Goal: Entertainment & Leisure: Consume media (video, audio)

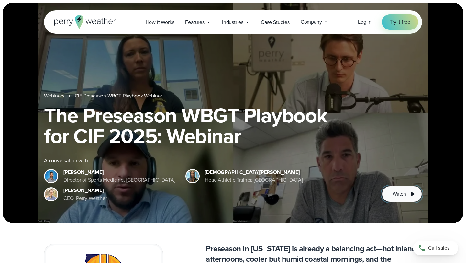
click at [398, 189] on button "Watch" at bounding box center [401, 194] width 40 height 16
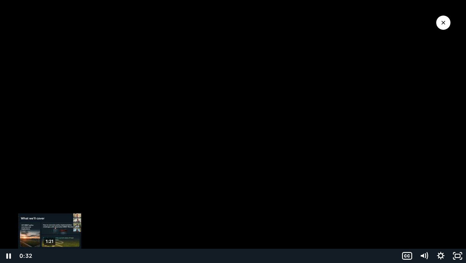
click at [49, 255] on div "1:21" at bounding box center [216, 255] width 355 height 14
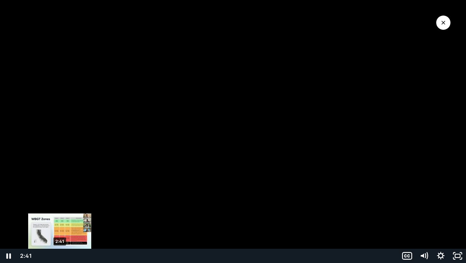
click at [59, 254] on div "2:41" at bounding box center [216, 255] width 355 height 14
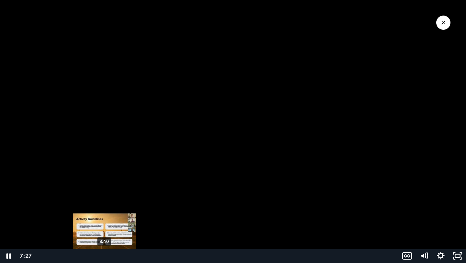
click at [104, 255] on div "8:40" at bounding box center [216, 255] width 355 height 14
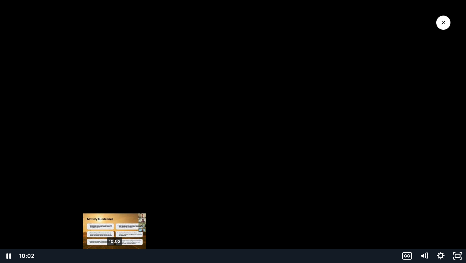
click at [115, 256] on div "10:02" at bounding box center [216, 255] width 355 height 14
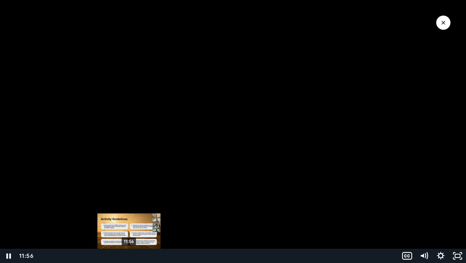
click at [129, 256] on div "11:56" at bounding box center [216, 255] width 355 height 14
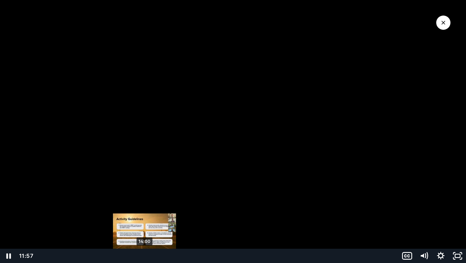
click at [145, 255] on div "14:00" at bounding box center [216, 255] width 355 height 14
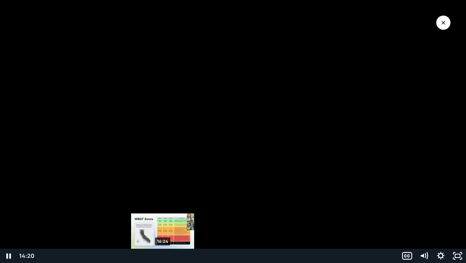
click at [163, 257] on div "16:24" at bounding box center [216, 255] width 355 height 14
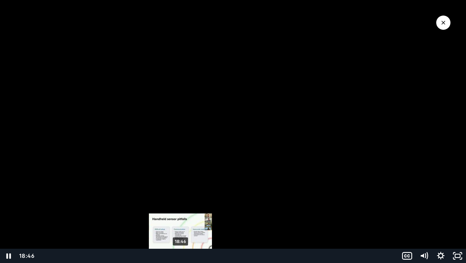
click at [180, 257] on div "18:46" at bounding box center [216, 255] width 355 height 14
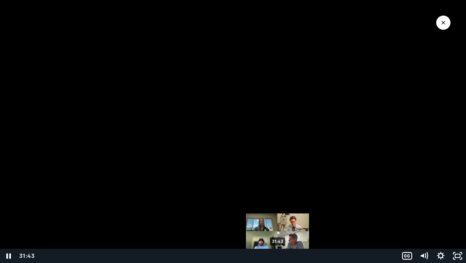
click at [278, 255] on div "31:43" at bounding box center [216, 255] width 355 height 14
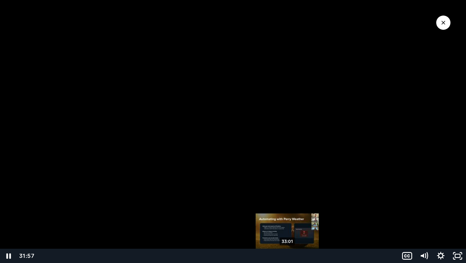
click at [287, 257] on div "33:01" at bounding box center [216, 255] width 355 height 14
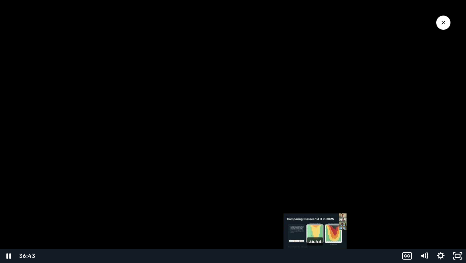
click at [315, 253] on div "36:43" at bounding box center [216, 255] width 355 height 14
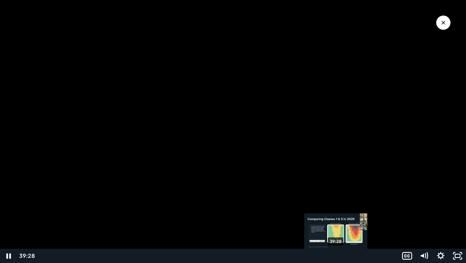
click at [336, 254] on div "39:28" at bounding box center [216, 255] width 355 height 14
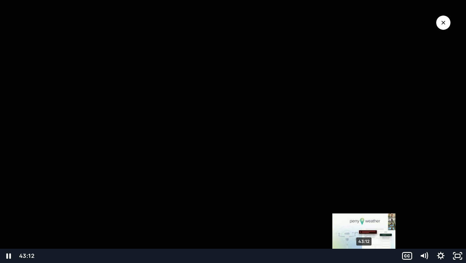
click at [364, 255] on div "43:12" at bounding box center [216, 255] width 355 height 14
click at [364, 255] on div "Playbar" at bounding box center [363, 255] width 5 height 5
